Goal: Task Accomplishment & Management: Manage account settings

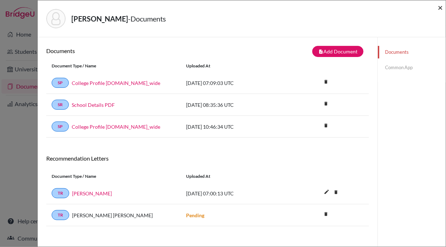
click at [441, 7] on span "×" at bounding box center [440, 7] width 5 height 10
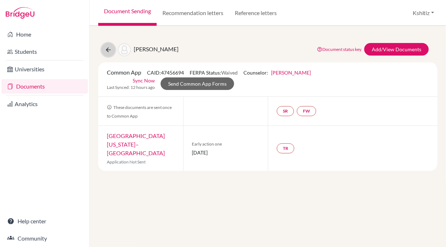
drag, startPoint x: 102, startPoint y: 50, endPoint x: 85, endPoint y: 60, distance: 19.8
click at [87, 58] on div "Home Students Universities Documents Analytics Help center Community Document S…" at bounding box center [223, 123] width 446 height 247
click at [109, 45] on button at bounding box center [109, 50] width 14 height 14
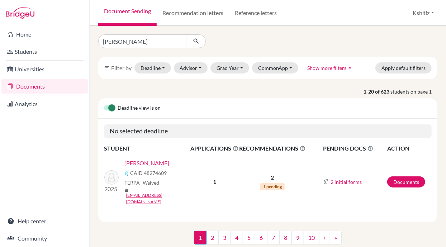
type input "[PERSON_NAME]"
click at [197, 41] on icon "submit" at bounding box center [196, 41] width 7 height 7
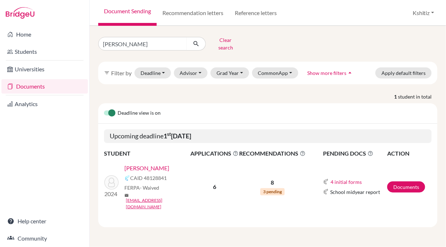
click at [145, 164] on link "[PERSON_NAME]" at bounding box center [147, 168] width 45 height 9
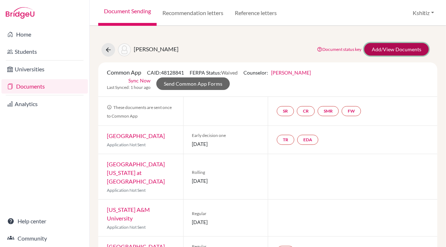
click at [393, 48] on link "Add/View Documents" at bounding box center [397, 49] width 65 height 13
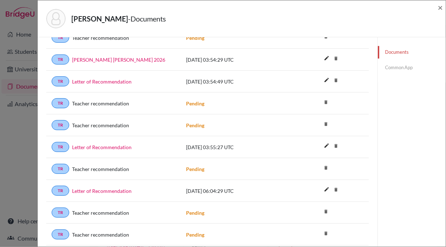
scroll to position [705, 0]
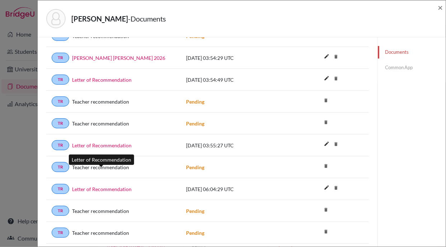
click at [118, 186] on link "Letter of Recommendation" at bounding box center [102, 190] width 60 height 8
click at [386, 67] on link "Common App" at bounding box center [412, 67] width 68 height 13
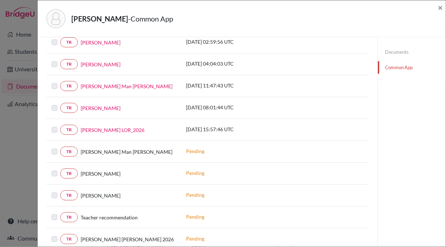
scroll to position [267, 0]
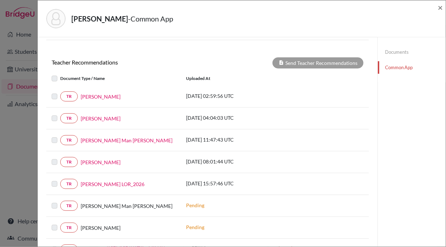
click at [60, 180] on label at bounding box center [60, 180] width 0 height 0
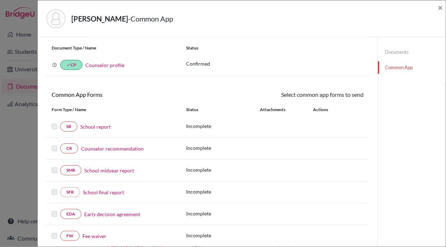
scroll to position [0, 0]
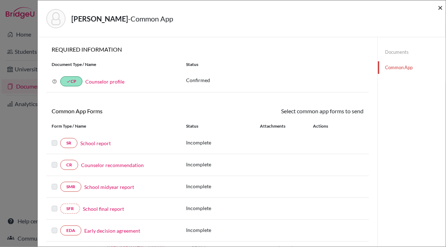
click at [440, 8] on span "×" at bounding box center [440, 7] width 5 height 10
